Goal: Book appointment/travel/reservation

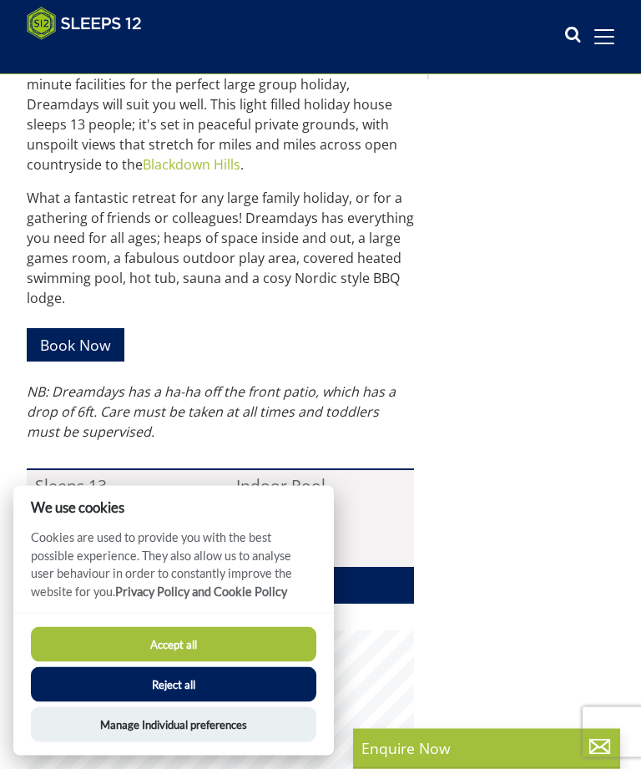
scroll to position [663, 0]
click at [176, 688] on button "Reject all" at bounding box center [174, 684] width 286 height 35
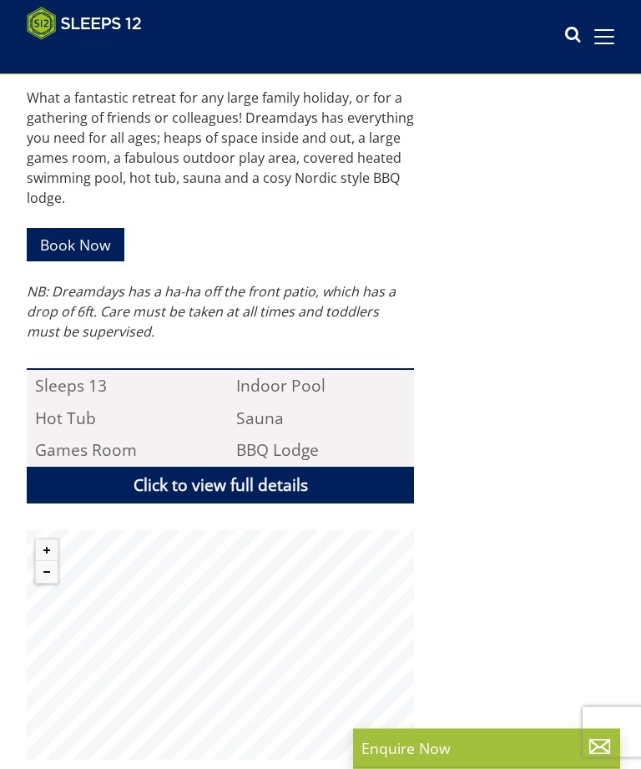
scroll to position [866, 0]
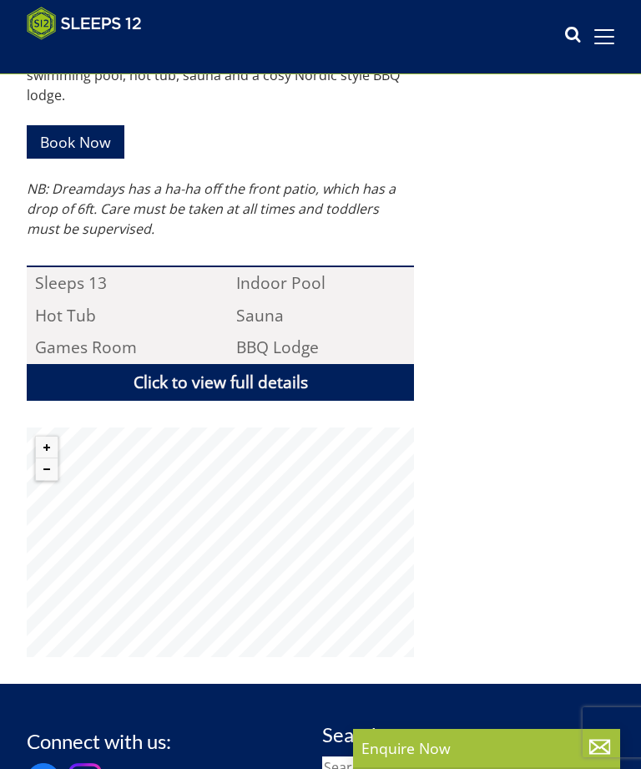
click at [73, 149] on link "Book Now" at bounding box center [76, 141] width 98 height 33
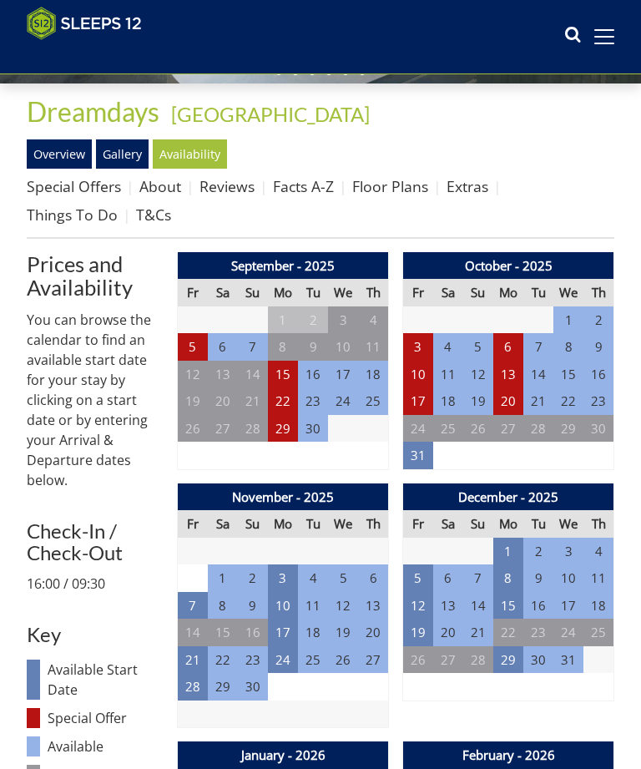
scroll to position [387, 0]
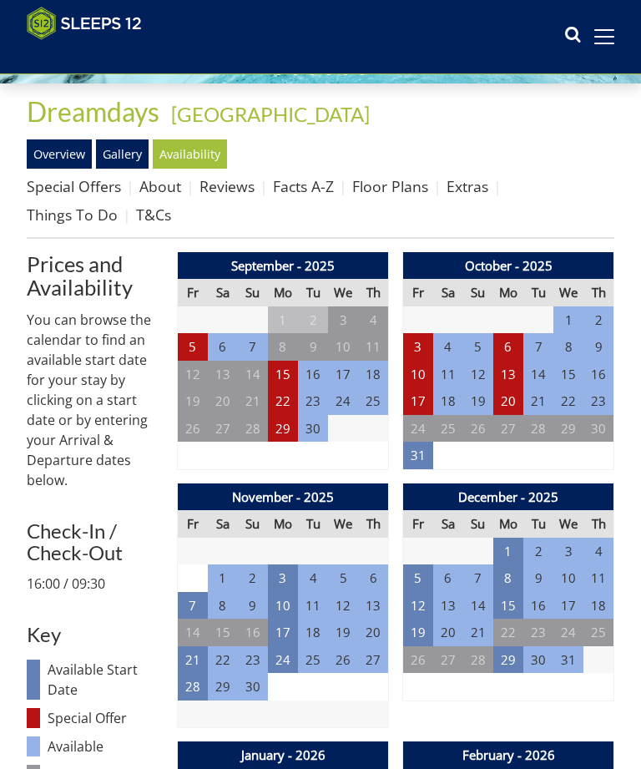
click at [193, 337] on td "5" at bounding box center [193, 347] width 30 height 28
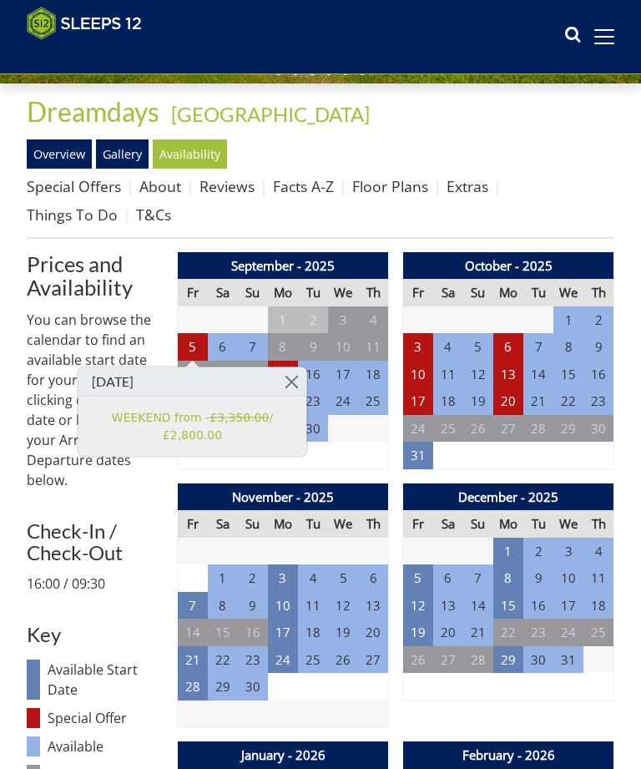
click at [293, 380] on link at bounding box center [291, 381] width 29 height 29
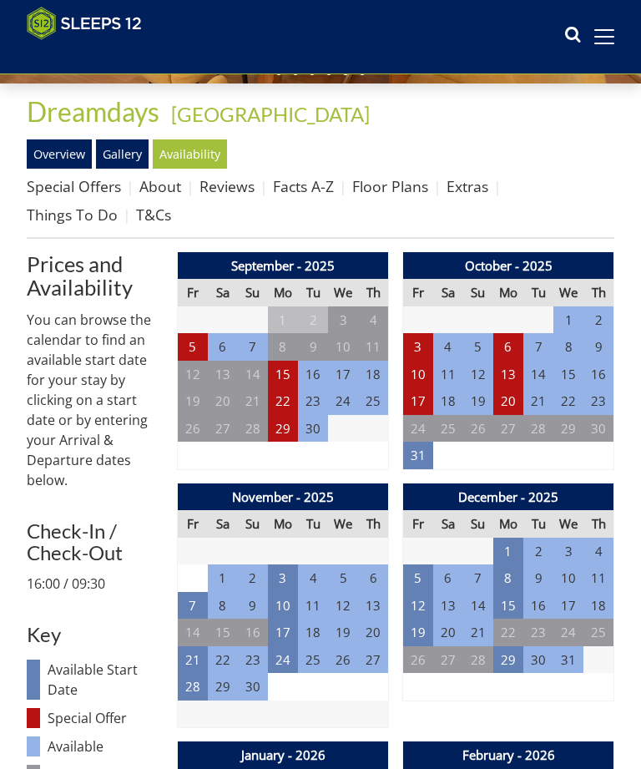
click at [287, 372] on td "15" at bounding box center [283, 375] width 30 height 28
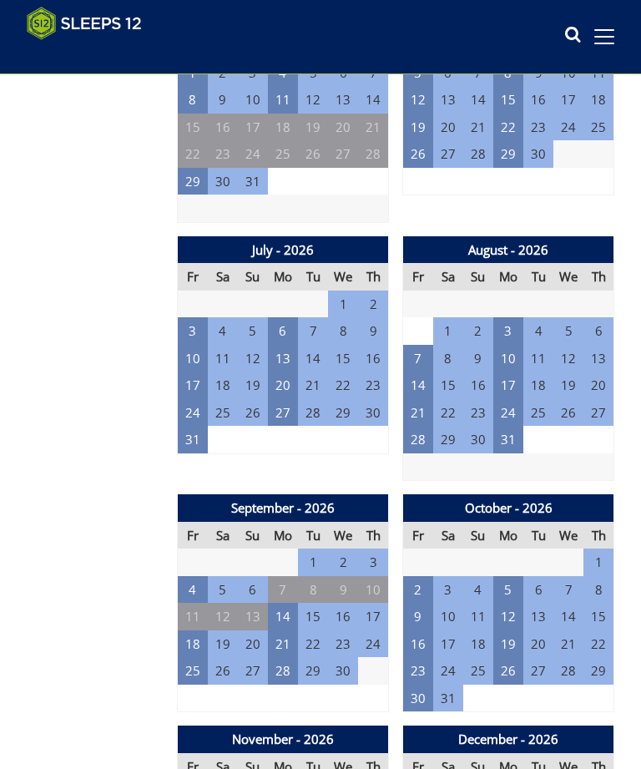
scroll to position [1668, 0]
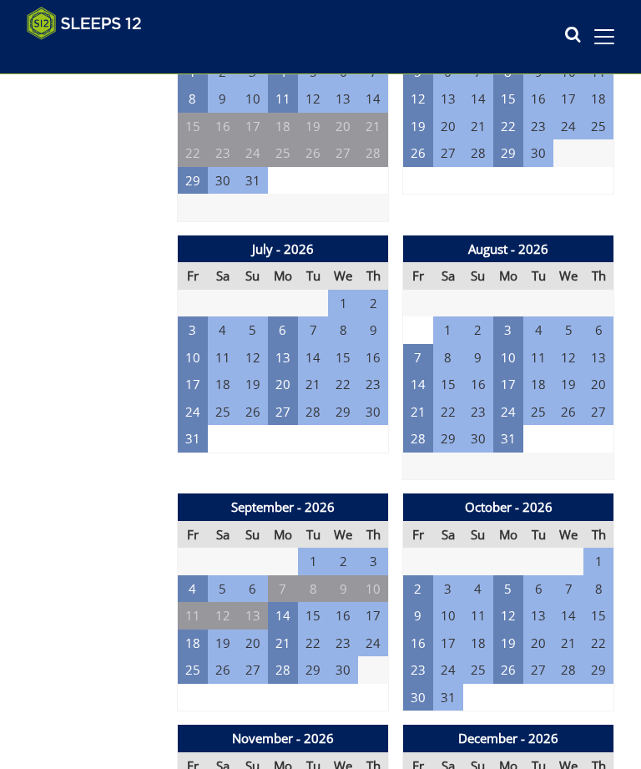
click at [423, 425] on td "28" at bounding box center [418, 439] width 30 height 28
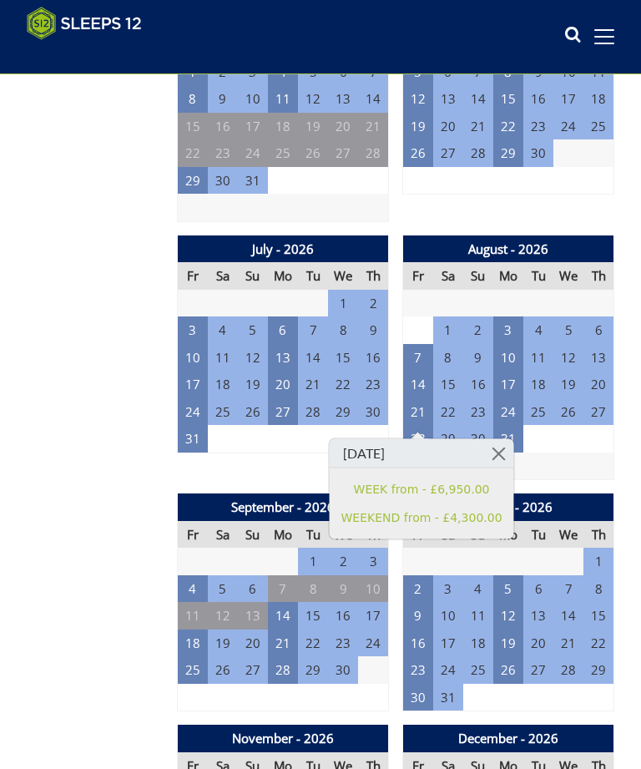
click at [493, 451] on link at bounding box center [498, 453] width 29 height 29
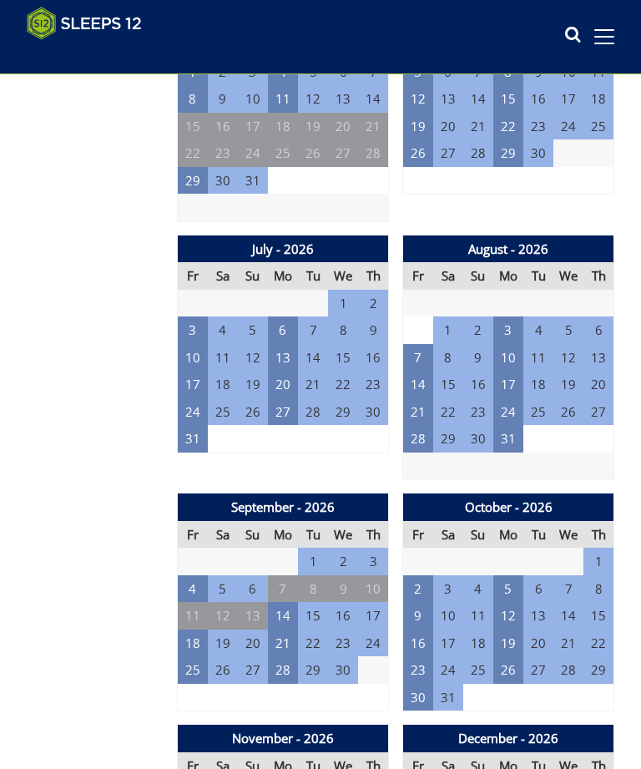
click at [422, 371] on td "14" at bounding box center [418, 385] width 30 height 28
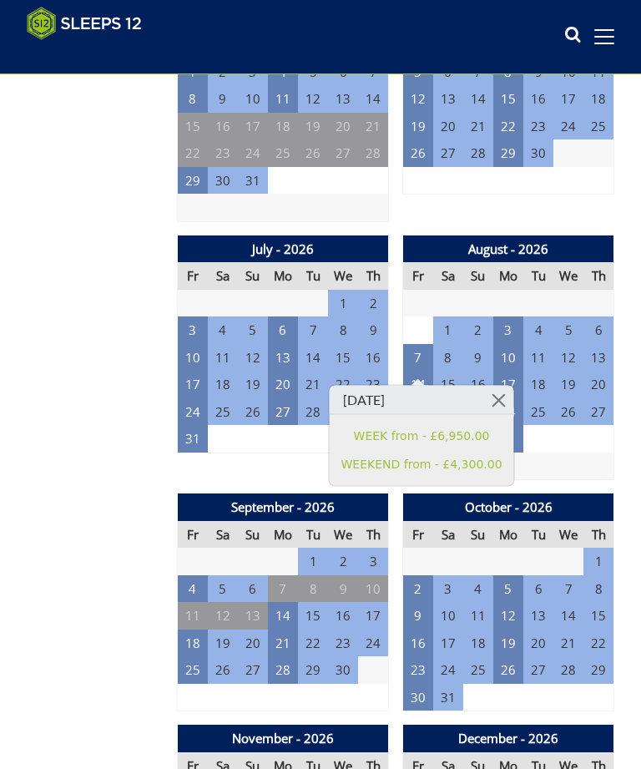
click at [498, 402] on link at bounding box center [498, 400] width 29 height 29
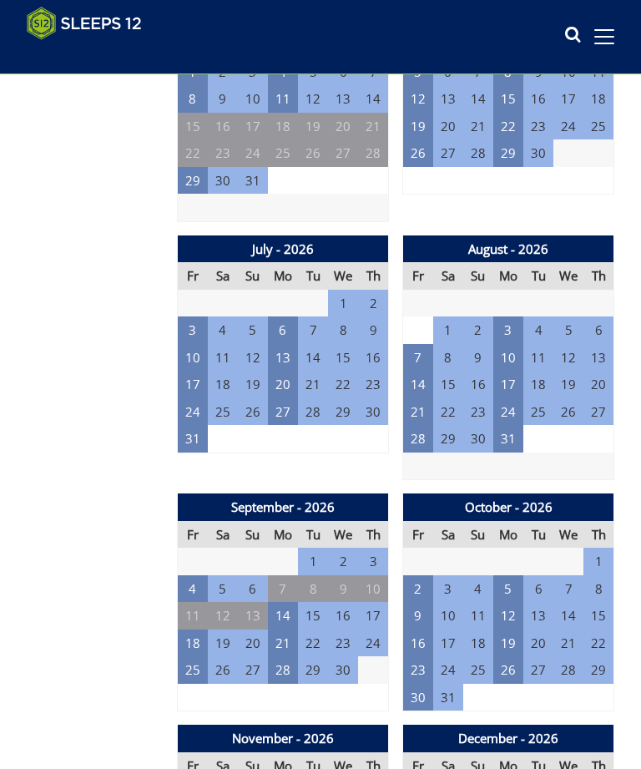
click at [425, 344] on td "7" at bounding box center [418, 358] width 30 height 28
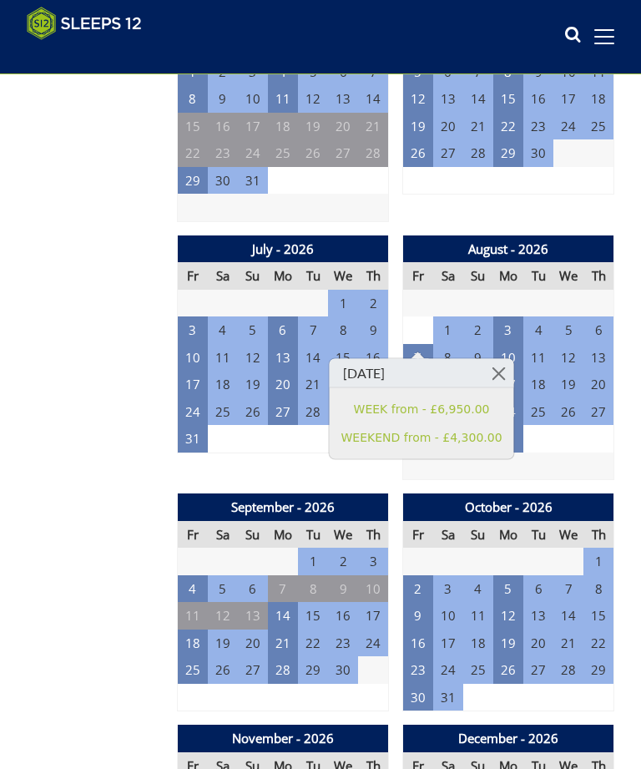
click at [494, 369] on link at bounding box center [498, 373] width 29 height 29
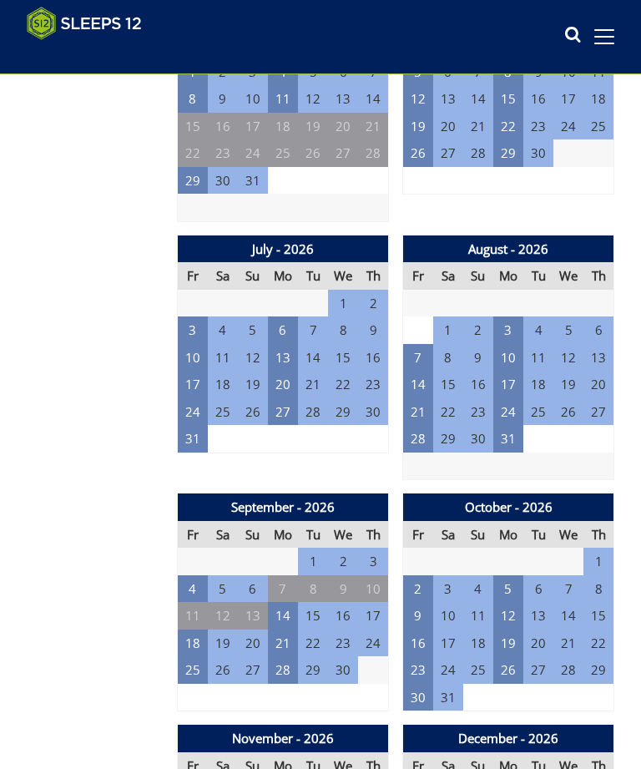
click at [193, 425] on td "31" at bounding box center [193, 439] width 30 height 28
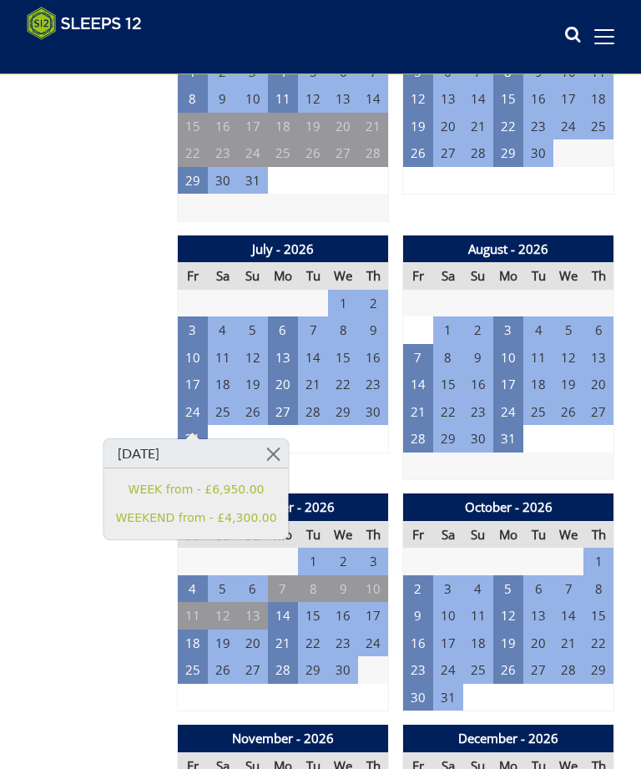
click at [266, 453] on link at bounding box center [273, 453] width 29 height 29
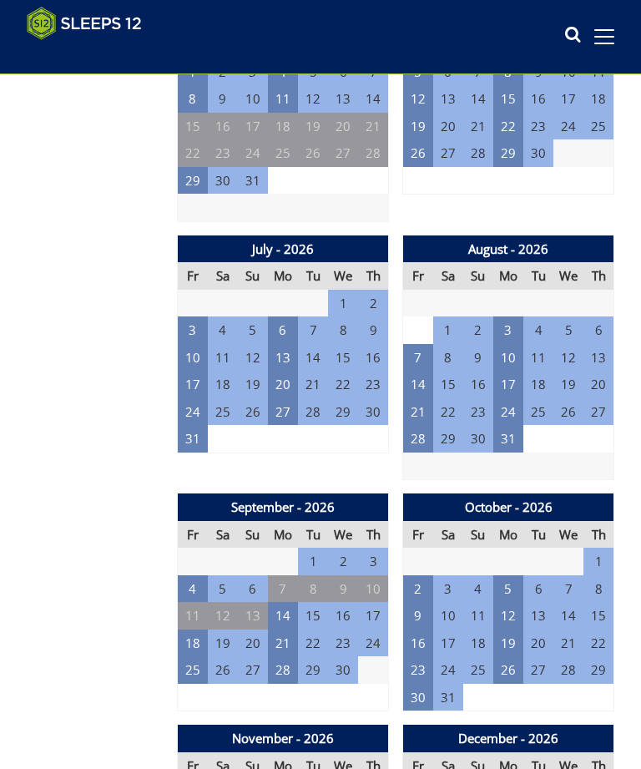
click at [423, 656] on td "23" at bounding box center [418, 670] width 30 height 28
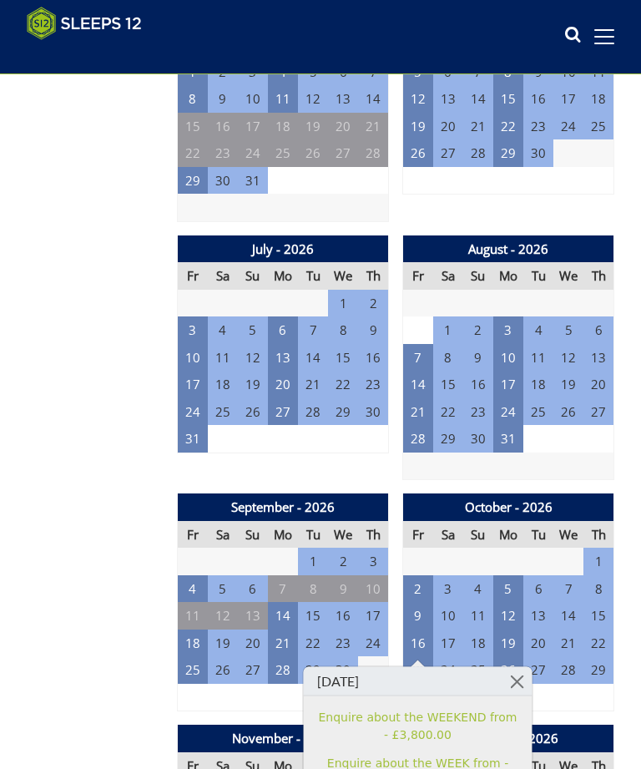
click at [525, 683] on link at bounding box center [517, 681] width 29 height 29
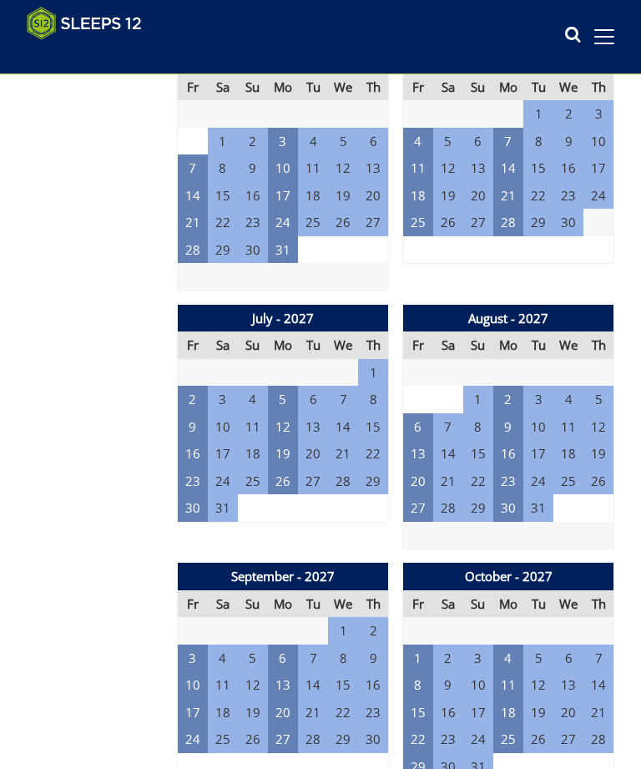
scroll to position [3096, 0]
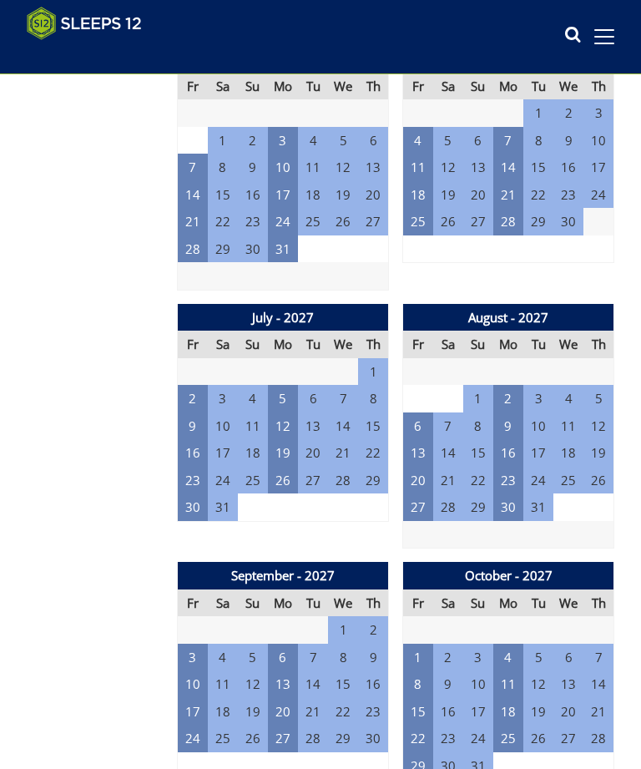
click at [417, 493] on td "27" at bounding box center [418, 507] width 30 height 28
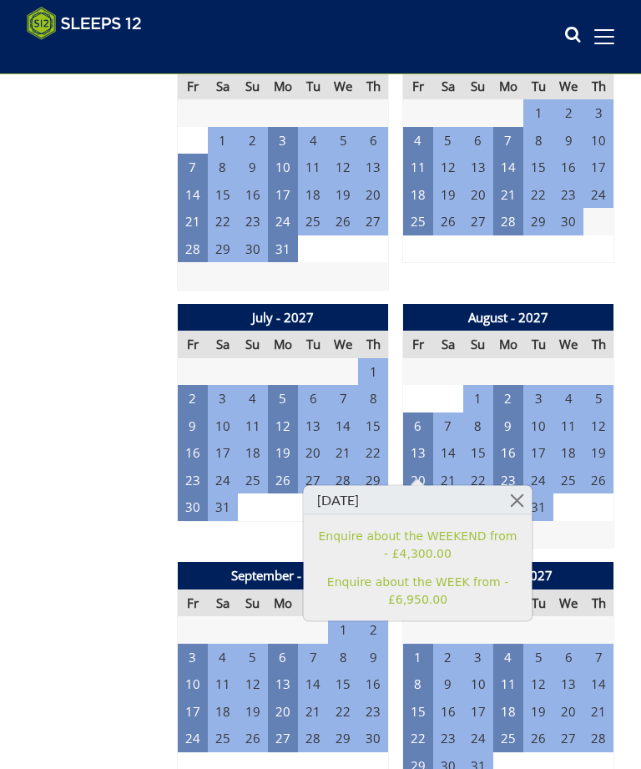
click at [522, 497] on link at bounding box center [517, 500] width 29 height 29
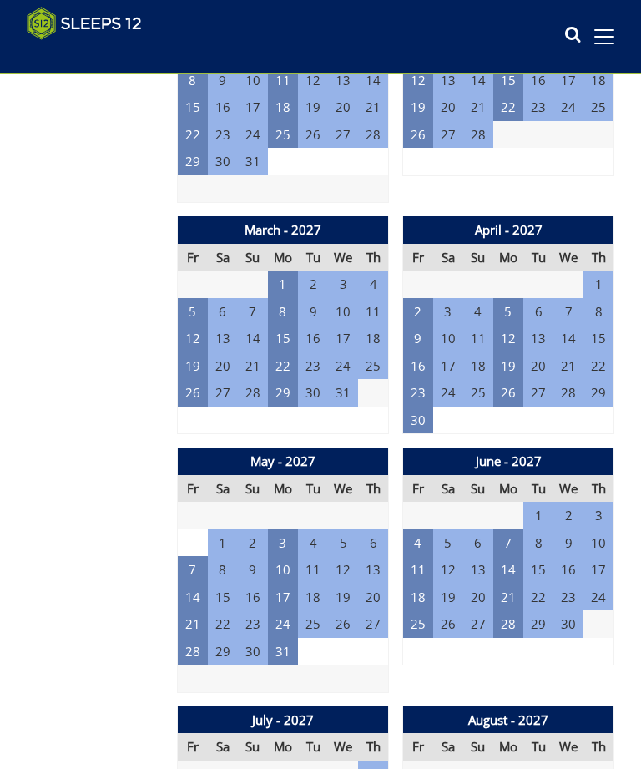
scroll to position [2691, 0]
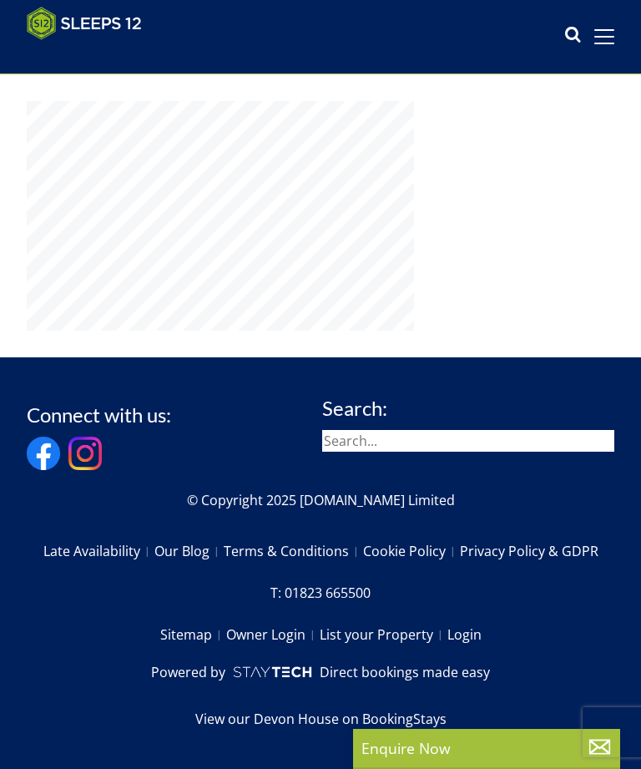
scroll to position [866, 0]
